Goal: Transaction & Acquisition: Purchase product/service

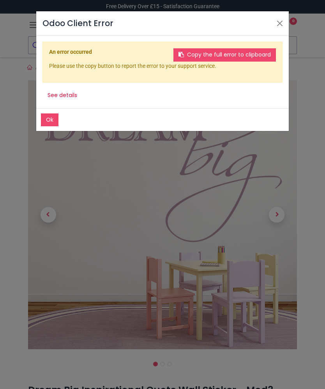
click at [278, 13] on header "Odoo Client Error" at bounding box center [162, 23] width 253 height 24
click at [277, 21] on button "Close" at bounding box center [280, 24] width 12 height 12
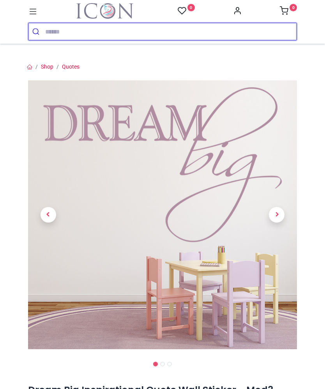
scroll to position [9, 0]
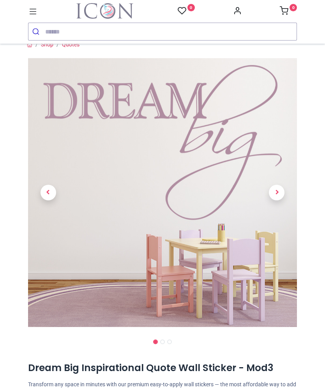
click at [282, 193] on span "Next" at bounding box center [277, 193] width 16 height 16
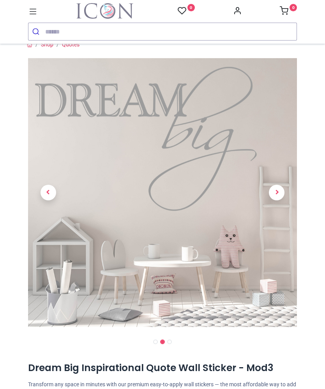
click at [278, 194] on span "Next" at bounding box center [277, 193] width 16 height 16
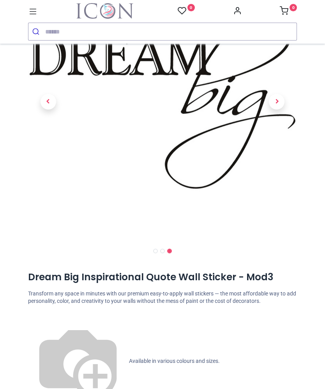
scroll to position [100, 0]
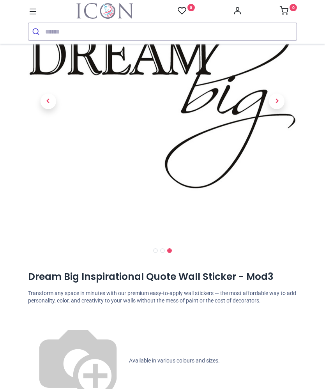
click at [129, 358] on span "Available in various colours and sizes." at bounding box center [174, 361] width 91 height 6
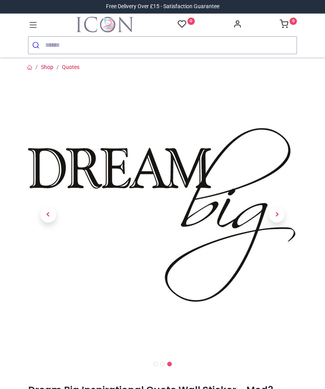
scroll to position [0, 0]
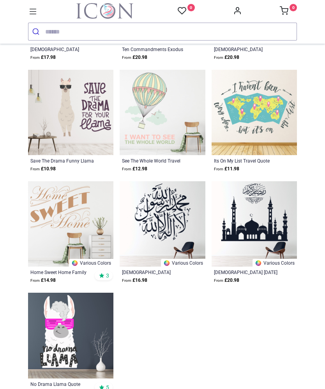
scroll to position [929, 0]
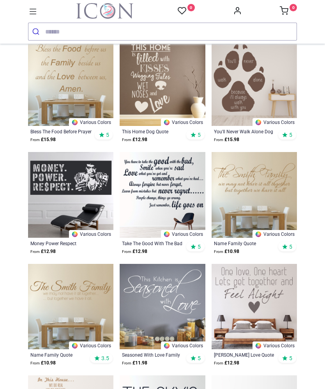
scroll to position [1739, 0]
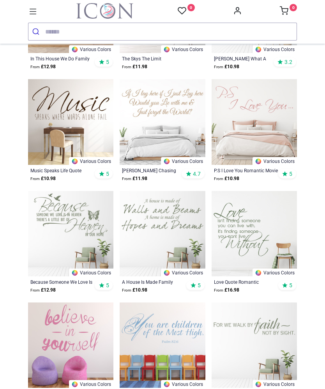
scroll to position [2160, 0]
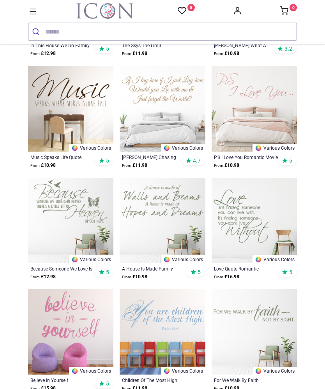
click at [296, 338] on img at bounding box center [254, 331] width 85 height 85
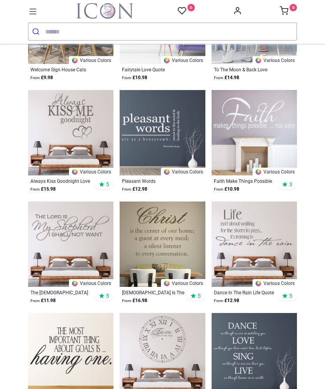
scroll to position [796, 0]
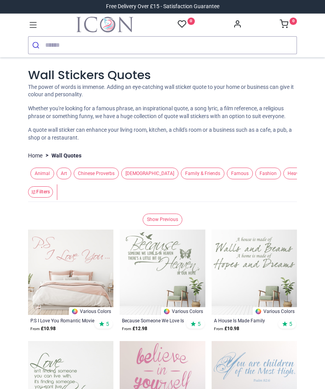
click at [78, 298] on img at bounding box center [70, 272] width 85 height 85
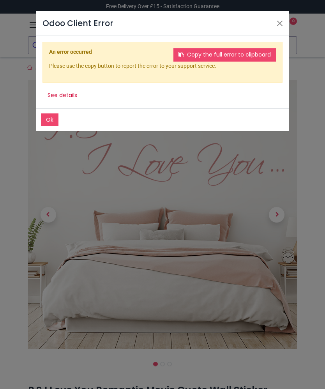
click at [45, 117] on button "Ok" at bounding box center [50, 119] width 18 height 13
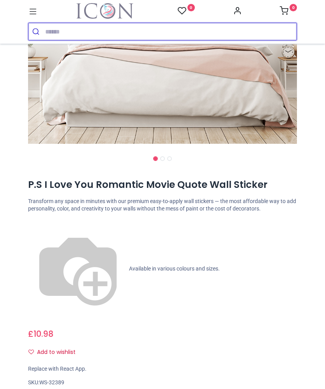
scroll to position [192, 0]
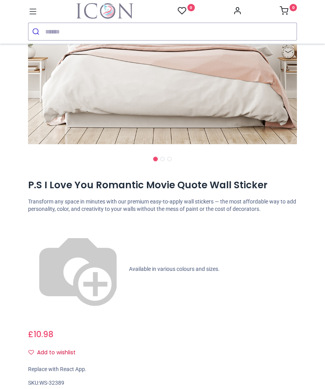
click at [81, 366] on div "Replace with React App." at bounding box center [162, 370] width 269 height 8
click at [83, 366] on div "Replace with React App." at bounding box center [162, 370] width 269 height 8
